Goal: Information Seeking & Learning: Understand process/instructions

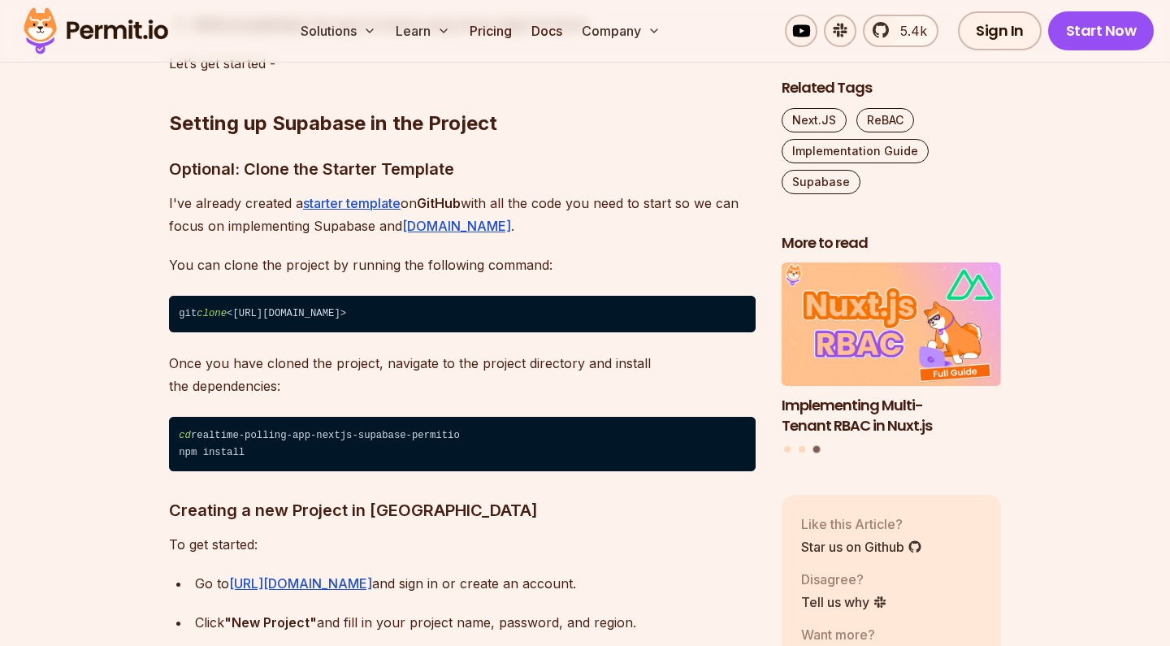
scroll to position [2832, 0]
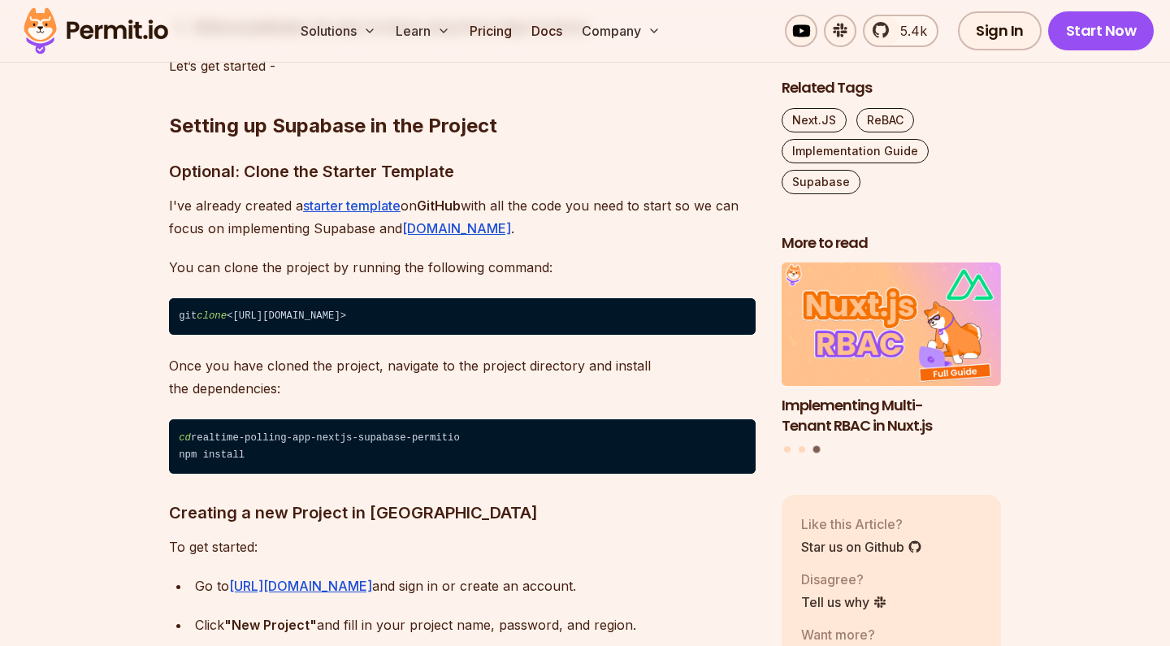
drag, startPoint x: 657, startPoint y: 310, endPoint x: 193, endPoint y: 309, distance: 464.6
click at [193, 309] on code "git clone <[URL][DOMAIN_NAME]>" at bounding box center [462, 316] width 586 height 37
drag, startPoint x: 178, startPoint y: 315, endPoint x: 660, endPoint y: 315, distance: 482.5
click at [660, 315] on code "git clone <[URL][DOMAIN_NAME]>" at bounding box center [462, 316] width 586 height 37
copy code "git clone <[URL][DOMAIN_NAME]>"
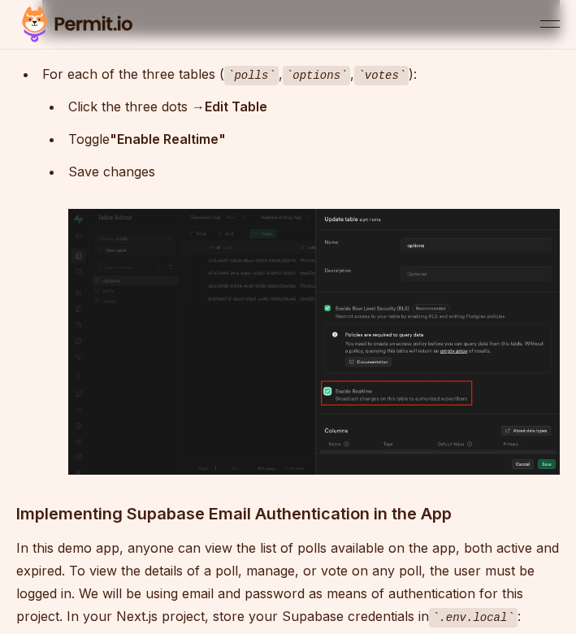
scroll to position [5295, 0]
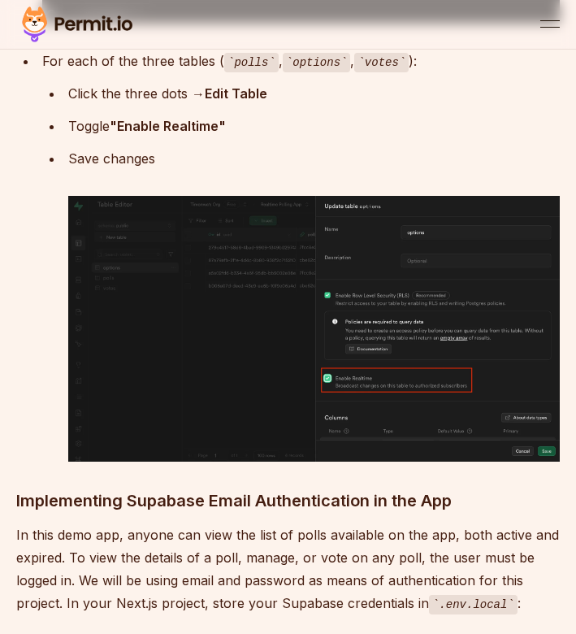
drag, startPoint x: 96, startPoint y: 234, endPoint x: -5, endPoint y: 74, distance: 189.1
copy code "CREATE POLICY "Authenticated users can vote once" ON votes FOR INSERT TO authen…"
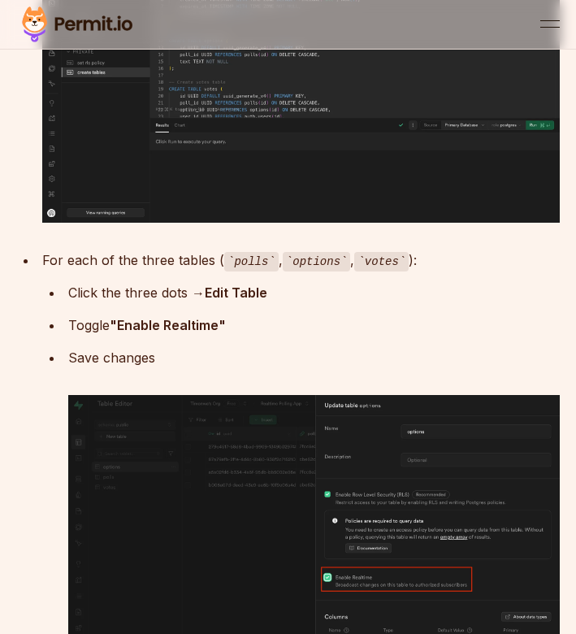
scroll to position [5082, 0]
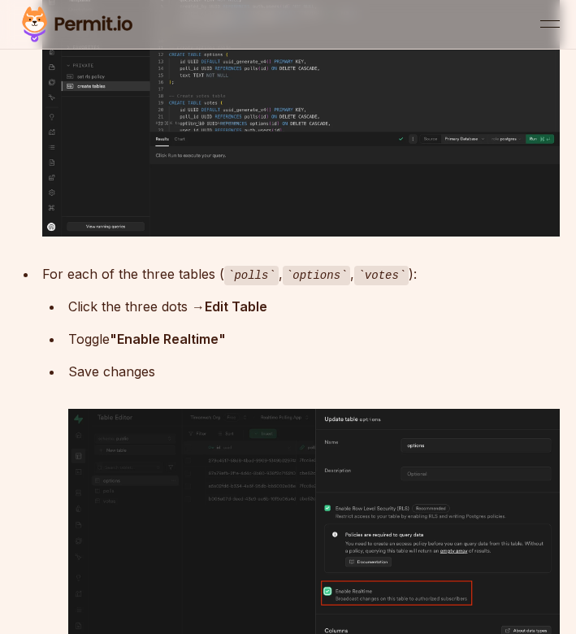
drag, startPoint x: 148, startPoint y: 451, endPoint x: 6, endPoint y: 190, distance: 297.0
copy code "-- Votes policies ALTER TABLE votes ENABLE ROW LEVEL SECURITY; CREATE POLICY "A…"
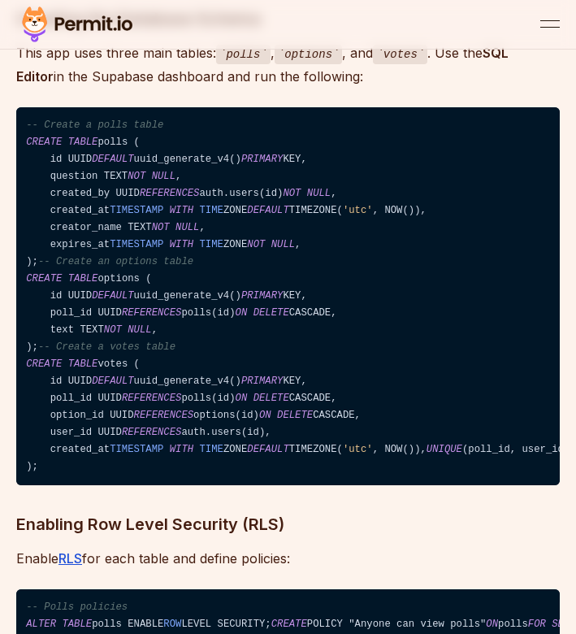
scroll to position [4141, 0]
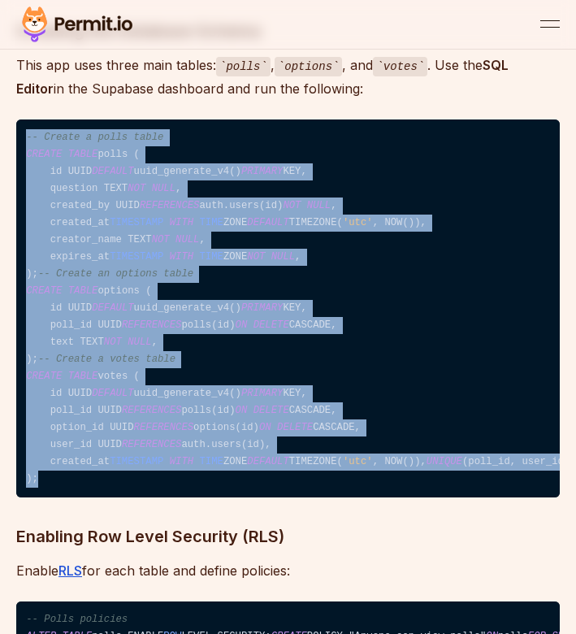
drag, startPoint x: 254, startPoint y: 547, endPoint x: 2, endPoint y: 114, distance: 501.3
copy code "-- Create a polls table CREATE TABLE polls ( id UUID DEFAULT uuid_generate_v4()…"
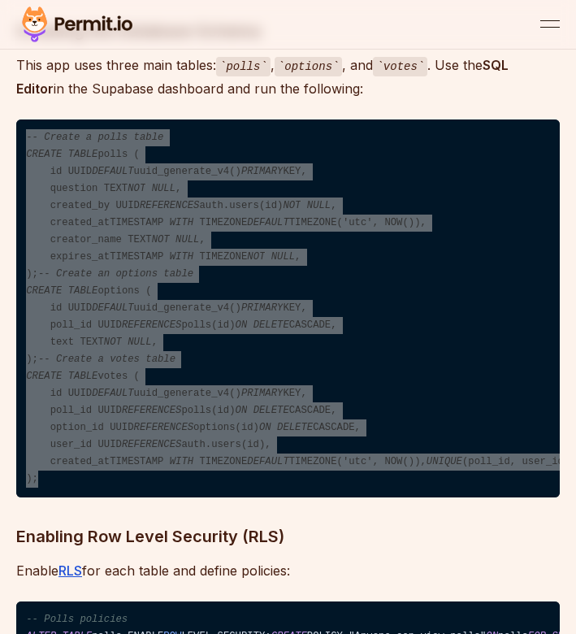
click at [31, 324] on code "-- Create a polls table CREATE TABLE polls ( id UUID DEFAULT uuid_generate_v4()…" at bounding box center [287, 308] width 543 height 379
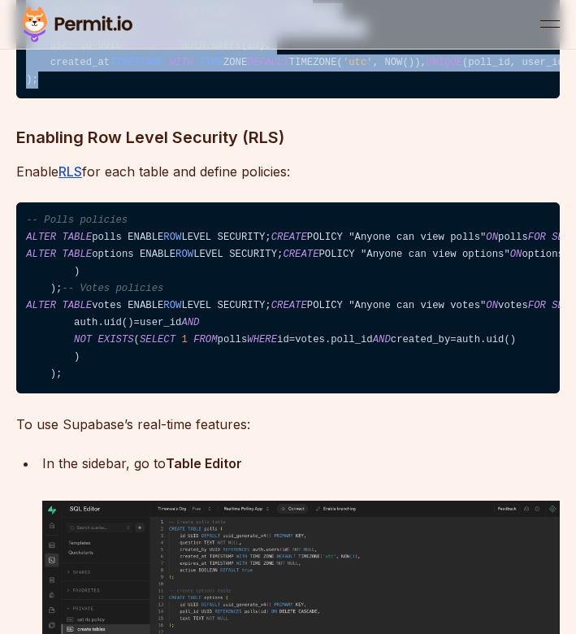
scroll to position [4541, 0]
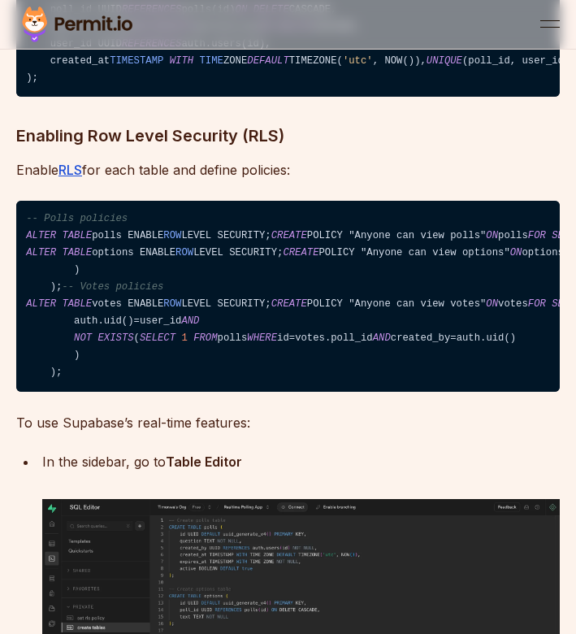
click at [31, 241] on span "ALTER" at bounding box center [41, 235] width 30 height 11
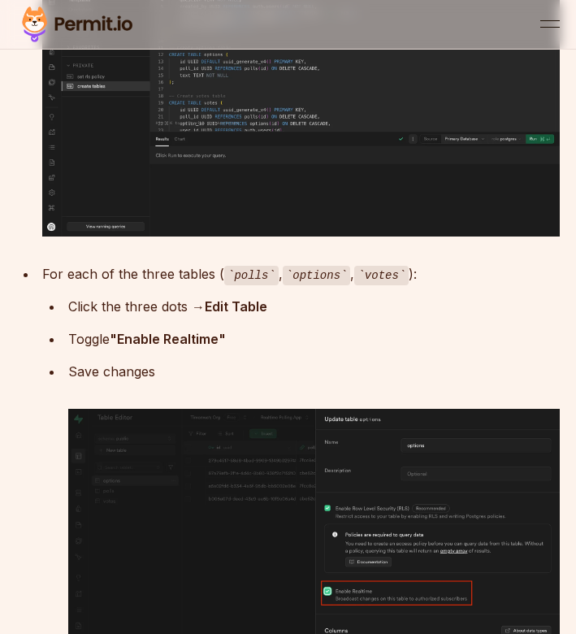
scroll to position [5091, 0]
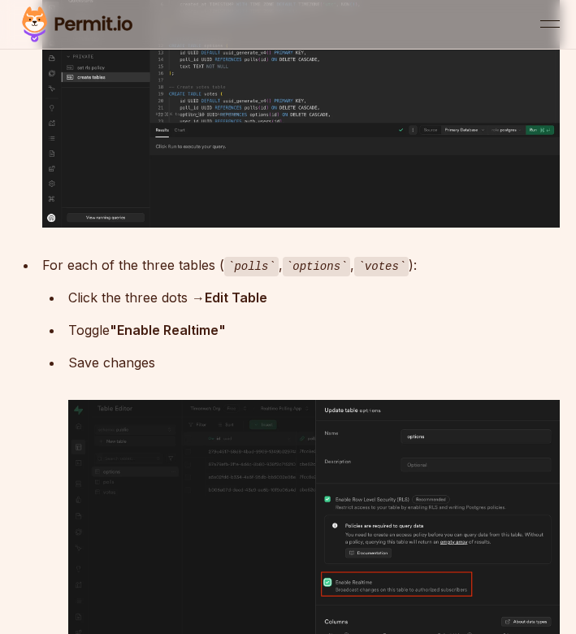
drag, startPoint x: 24, startPoint y: 285, endPoint x: 174, endPoint y: 429, distance: 208.0
copy code "-- Polls policies ALTER TABLE polls ENABLE ROW LEVEL SECURITY; CREATE POLICY "A…"
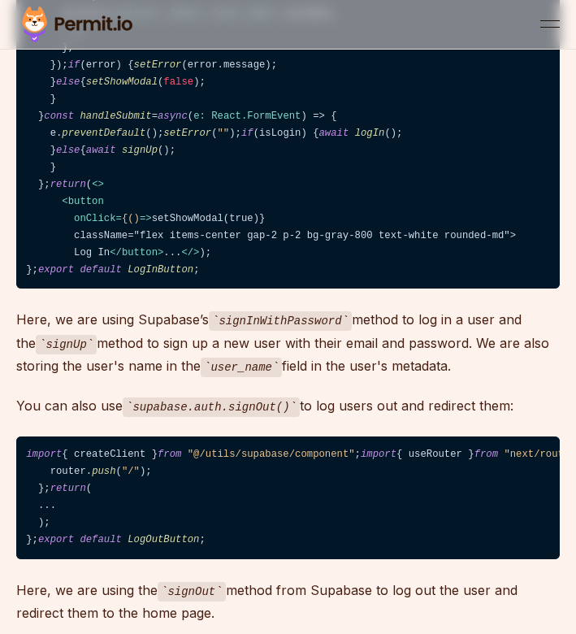
scroll to position [6169, 0]
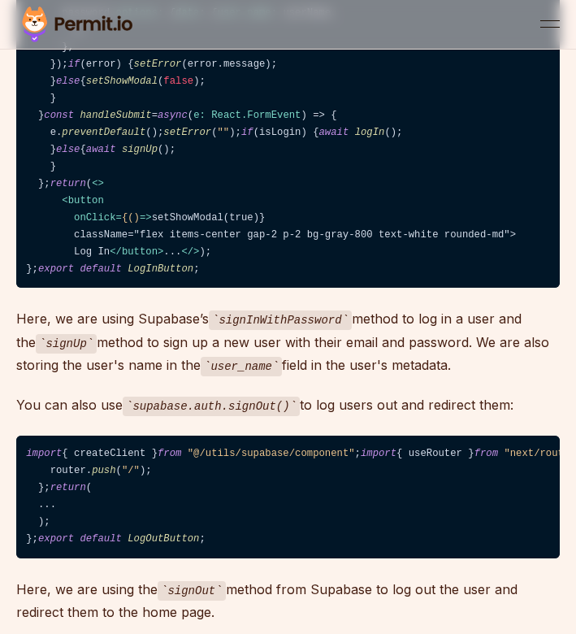
drag, startPoint x: 336, startPoint y: 416, endPoint x: -5, endPoint y: 373, distance: 343.9
copy code "NEXT_PUBLIC_SUPABASE_URL =your_supabase_url NEXT_PUBLIC_SUPABASE_ANON_KEY =your…"
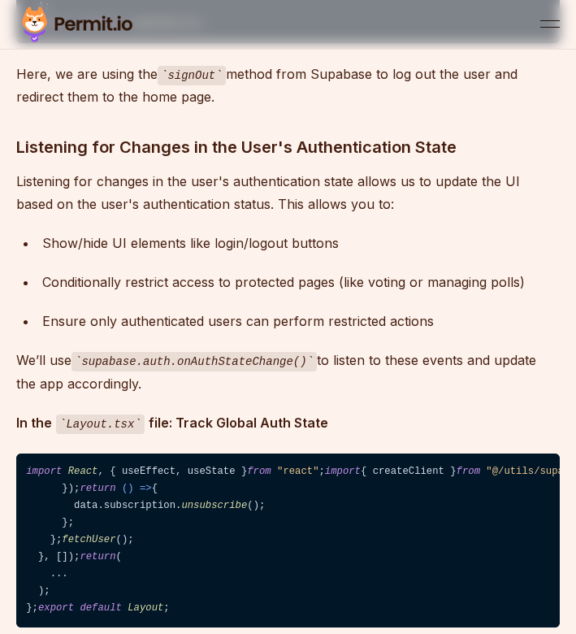
scroll to position [6727, 0]
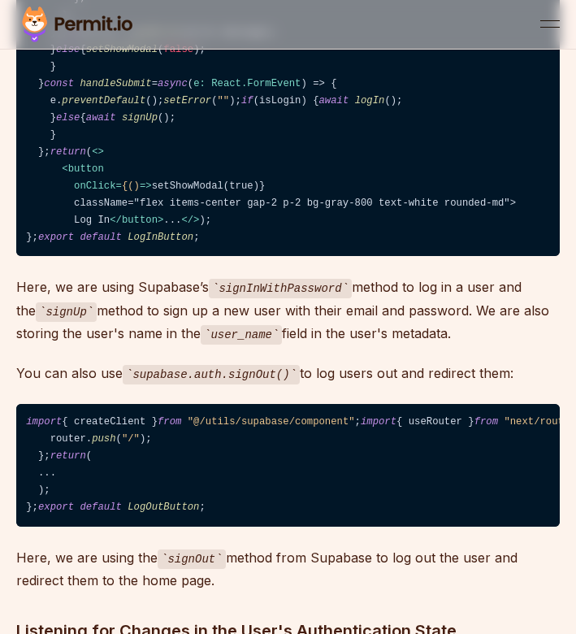
click at [492, 257] on code "import { useState } from "react" ; import { createClient } from "@/utils/supaba…" at bounding box center [287, 42] width 543 height 430
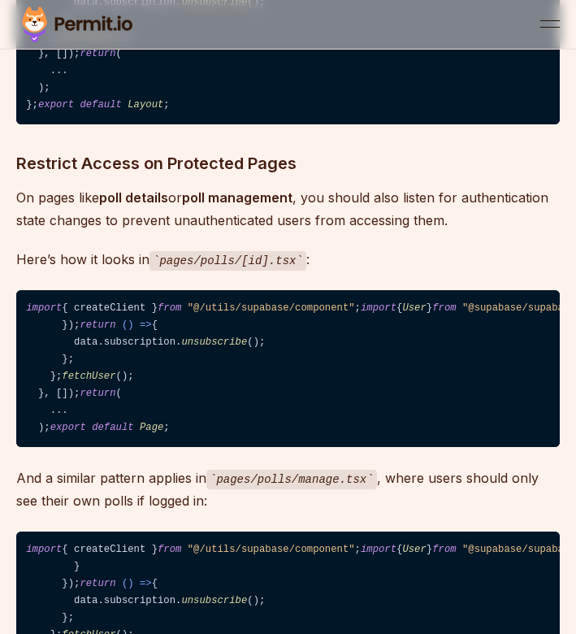
scroll to position [7214, 0]
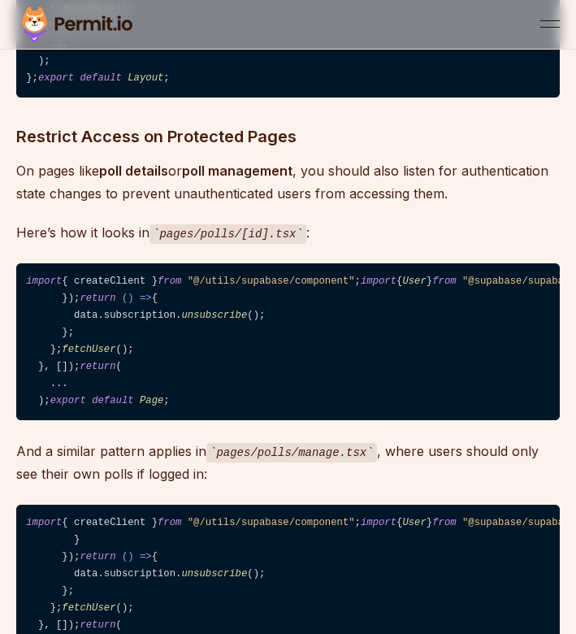
drag, startPoint x: 206, startPoint y: 458, endPoint x: 48, endPoint y: 259, distance: 253.8
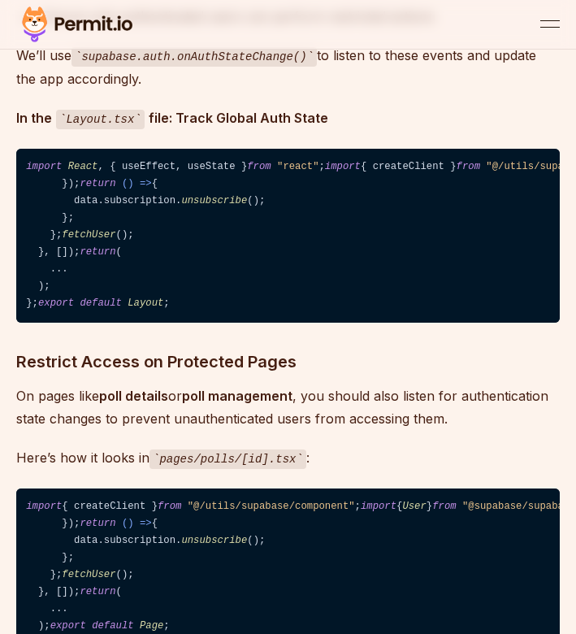
scroll to position [6990, 0]
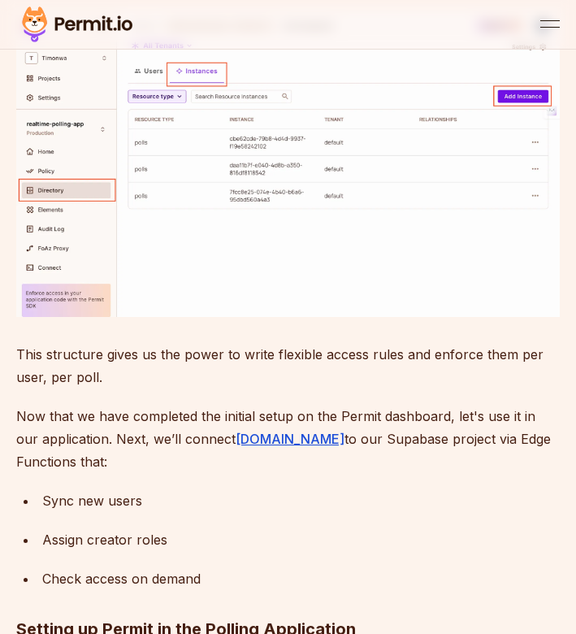
scroll to position [16491, 0]
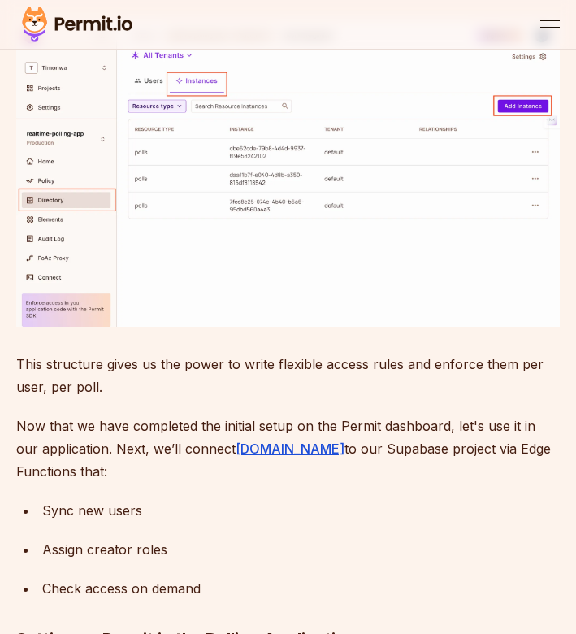
drag, startPoint x: 275, startPoint y: 345, endPoint x: 39, endPoint y: 195, distance: 280.1
copy code "useEffect (() const fetchUser = async ( ) => { const { data : { user }, } = awa…"
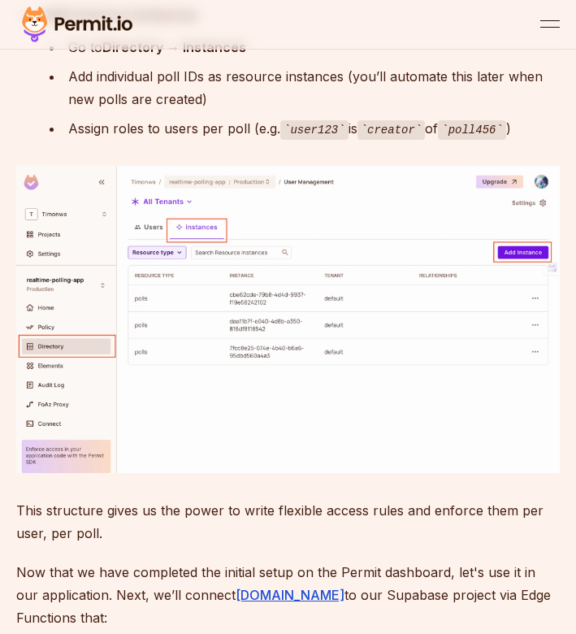
scroll to position [16293, 0]
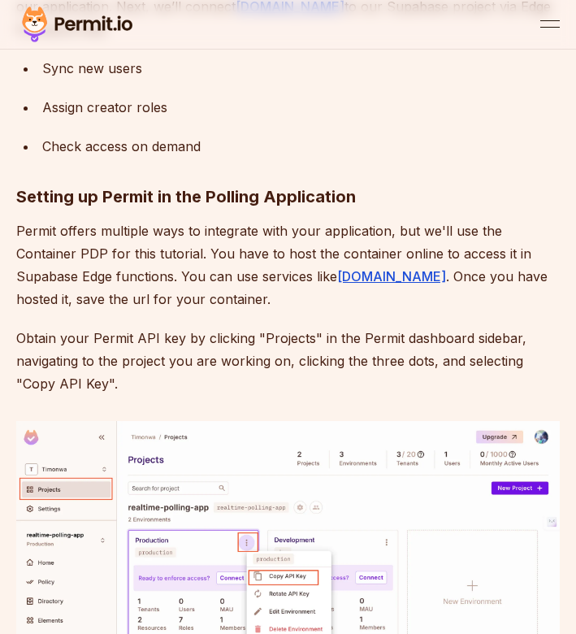
scroll to position [16932, 0]
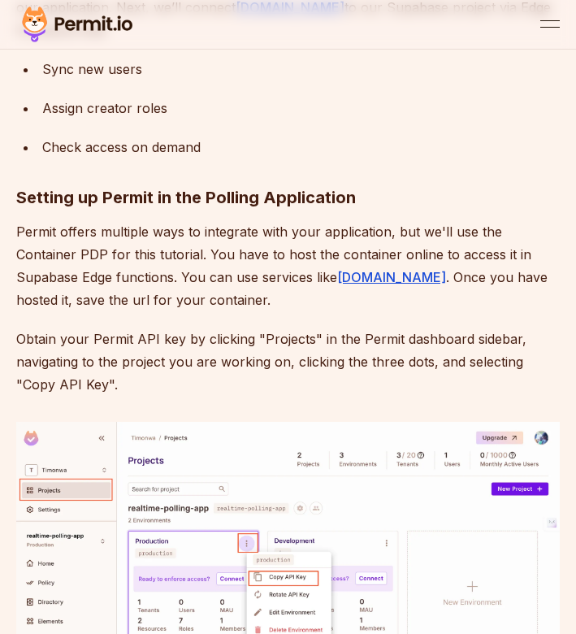
drag, startPoint x: 210, startPoint y: 611, endPoint x: 37, endPoint y: 145, distance: 497.3
copy code "useEffect(() => { if (!user) { return ; } const checkUserVote = async () => { c…"
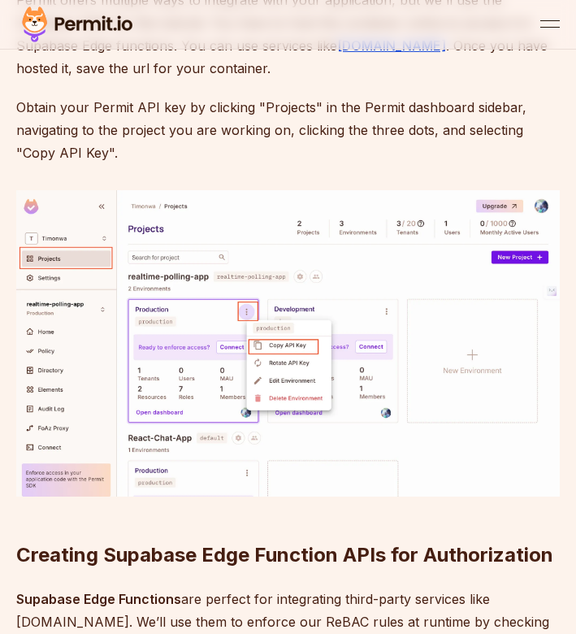
scroll to position [17161, 0]
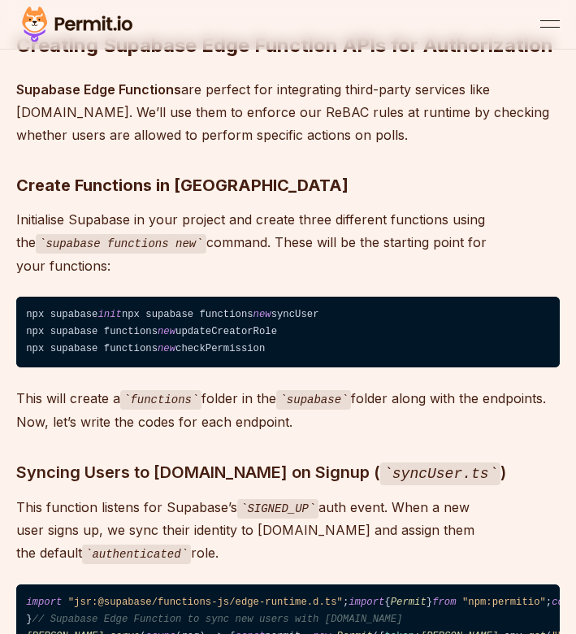
scroll to position [17643, 0]
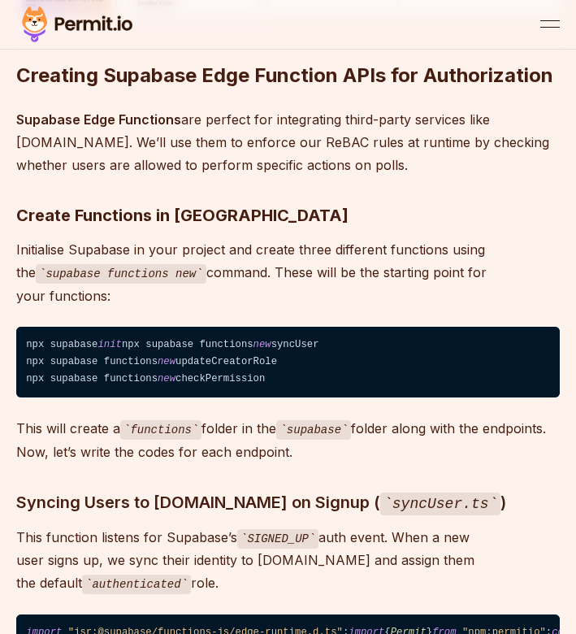
drag, startPoint x: 50, startPoint y: 240, endPoint x: 270, endPoint y: 583, distance: 406.9
copy code "const channel = supabase . channel ( `poll- ${[DOMAIN_NAME]} ` ) . on ( "postgr…"
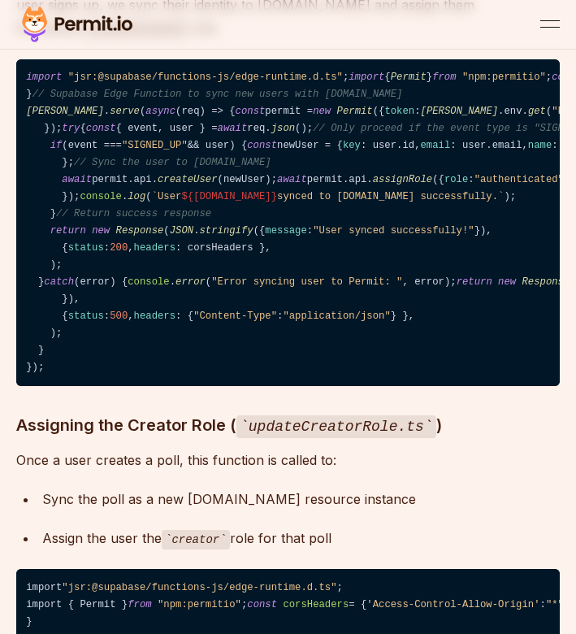
scroll to position [18223, 0]
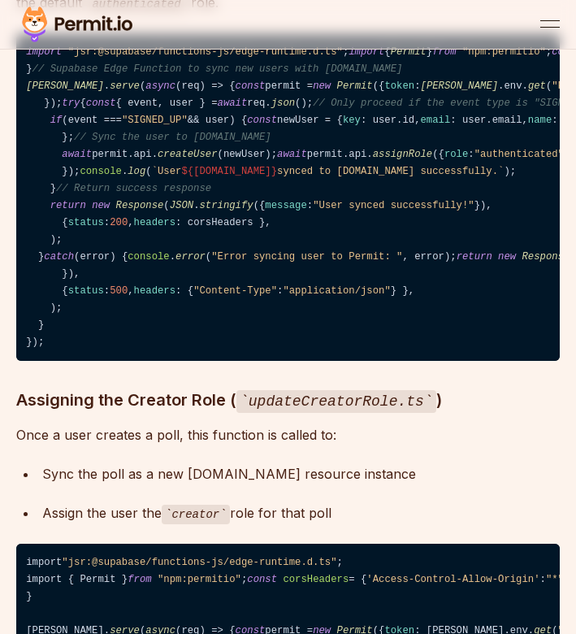
drag, startPoint x: 140, startPoint y: 434, endPoint x: 37, endPoint y: 161, distance: 291.5
copy code "const handleVote = async ( optionId : string ) => { if (!user) return ; try { c…"
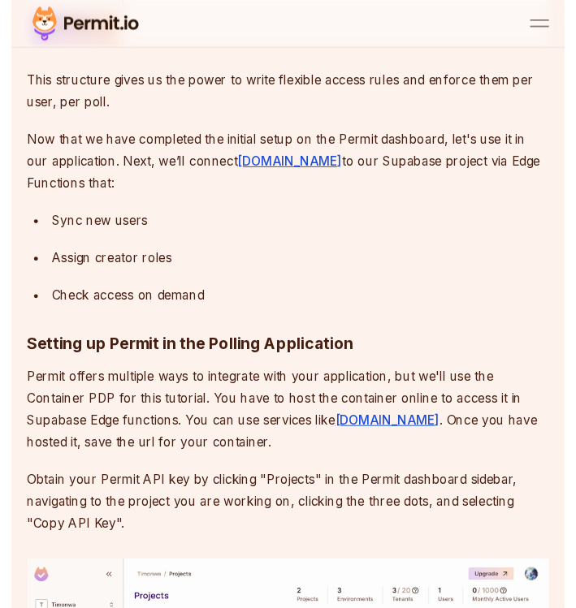
scroll to position [16896, 0]
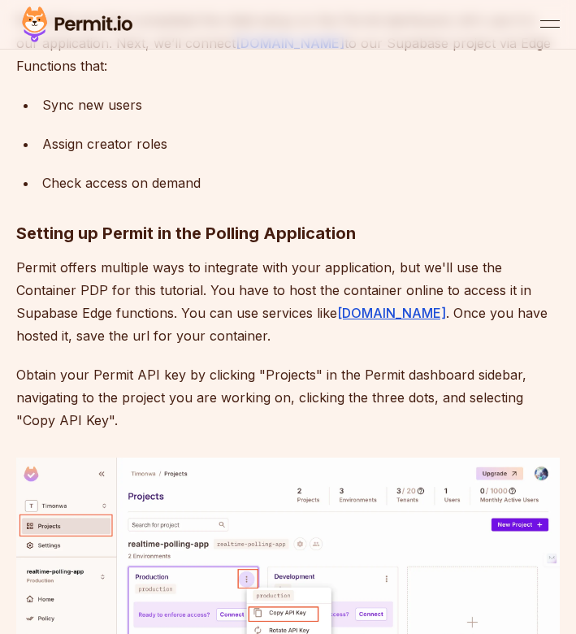
drag, startPoint x: 166, startPoint y: 327, endPoint x: 218, endPoint y: 325, distance: 52.0
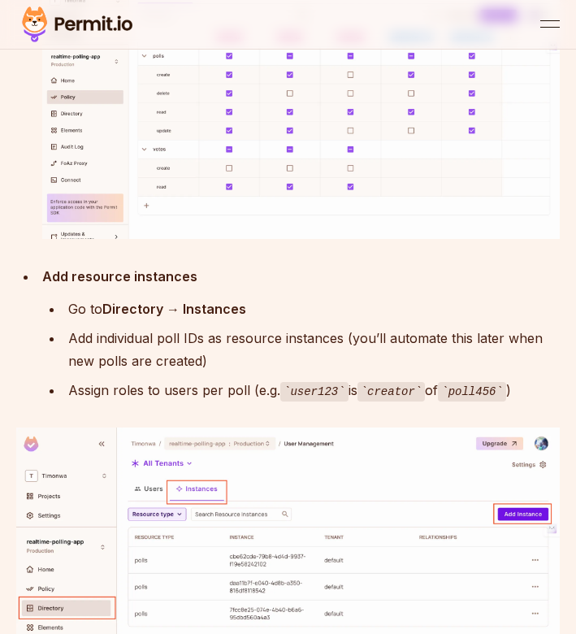
scroll to position [16060, 0]
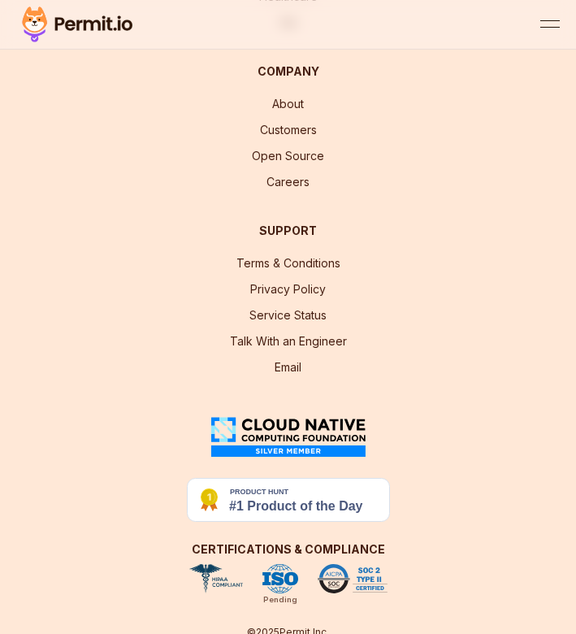
scroll to position [13066, 0]
